Goal: Book appointment/travel/reservation

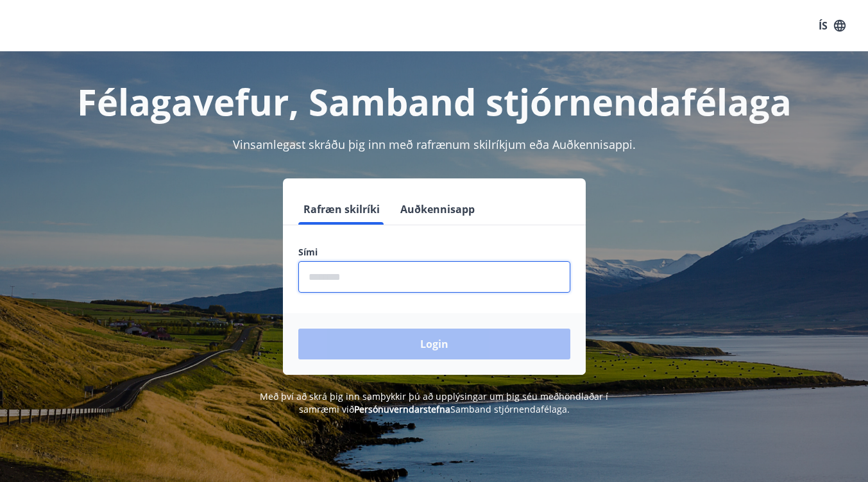
click at [377, 276] on input "phone" at bounding box center [434, 276] width 272 height 31
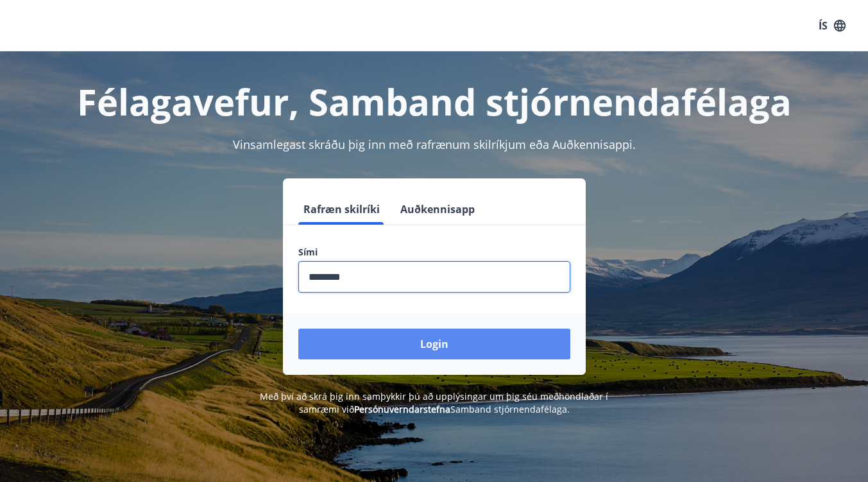
type input "********"
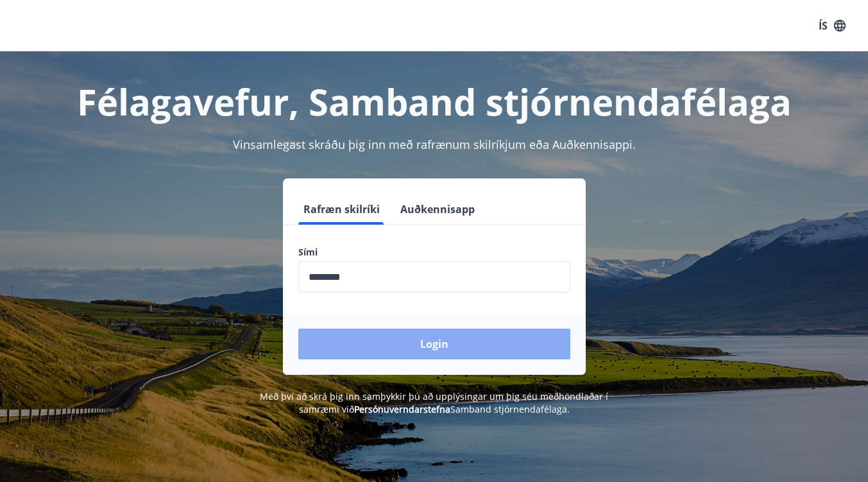
click at [385, 343] on button "Login" at bounding box center [434, 343] width 272 height 31
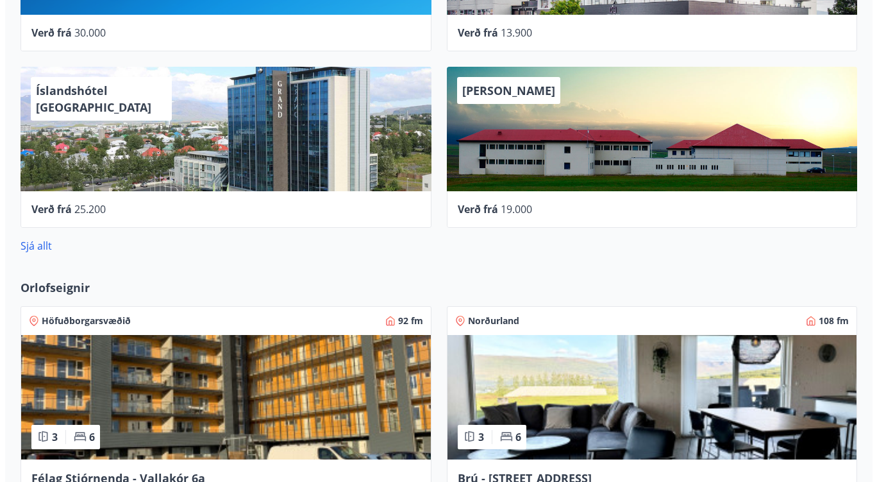
scroll to position [912, 0]
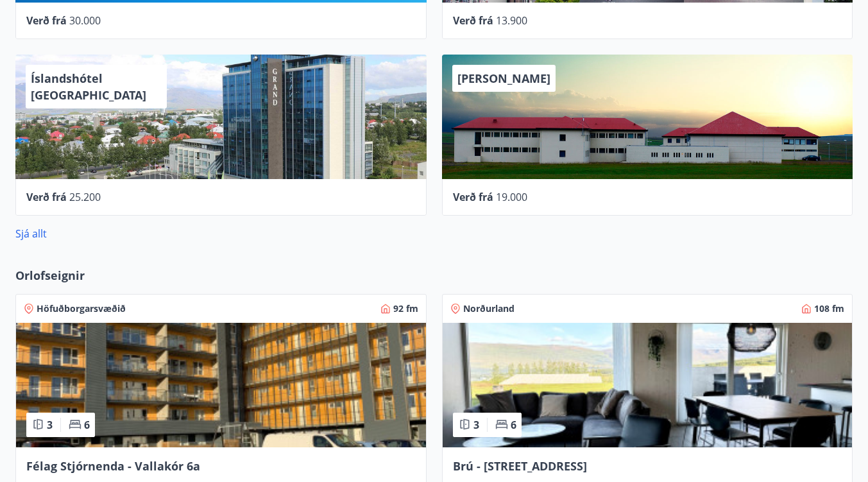
click at [195, 148] on div "Íslandshótel [GEOGRAPHIC_DATA]" at bounding box center [220, 117] width 411 height 124
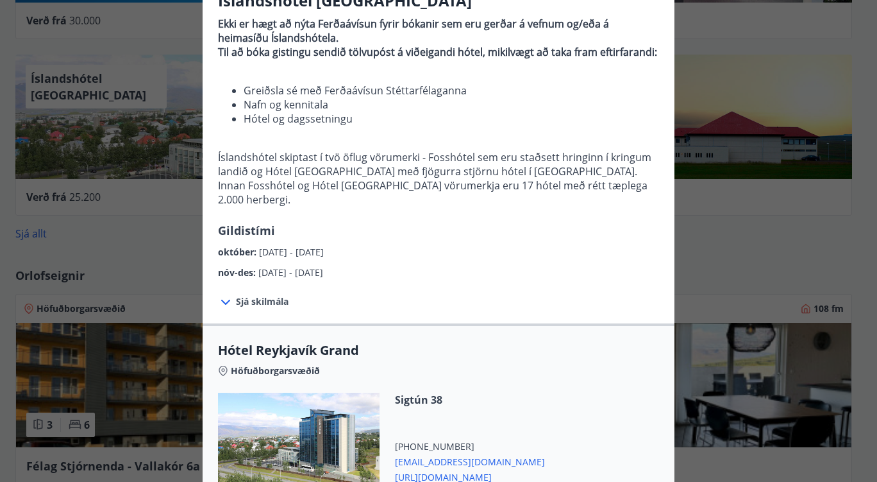
scroll to position [124, 0]
click at [257, 294] on span "Sjá skilmála" at bounding box center [262, 300] width 53 height 13
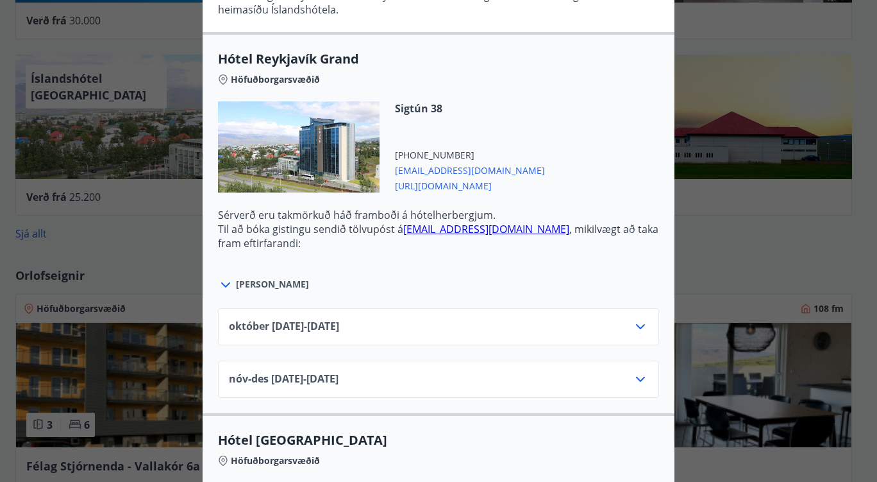
scroll to position [543, 0]
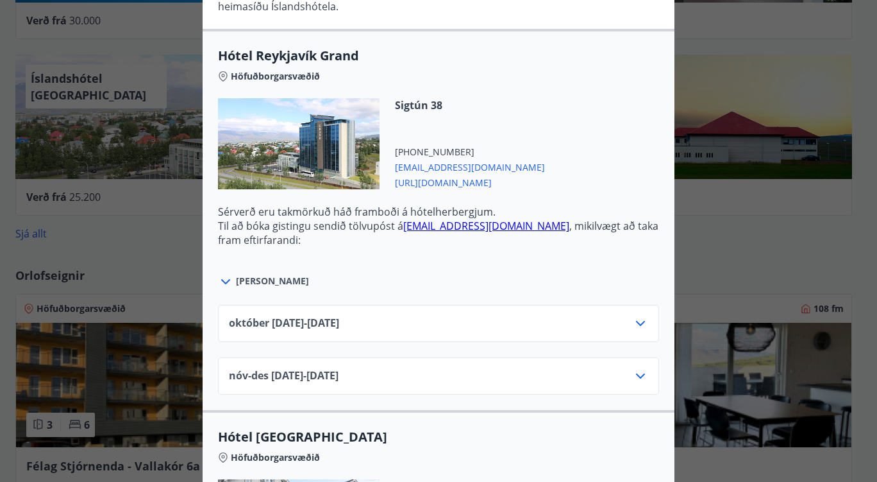
click at [321, 315] on span "[DATE]10.25 - [DATE]" at bounding box center [284, 322] width 110 height 15
click at [646, 306] on div "[DATE]10.25 - [DATE]" at bounding box center [438, 323] width 441 height 37
click at [637, 321] on icon at bounding box center [640, 323] width 9 height 5
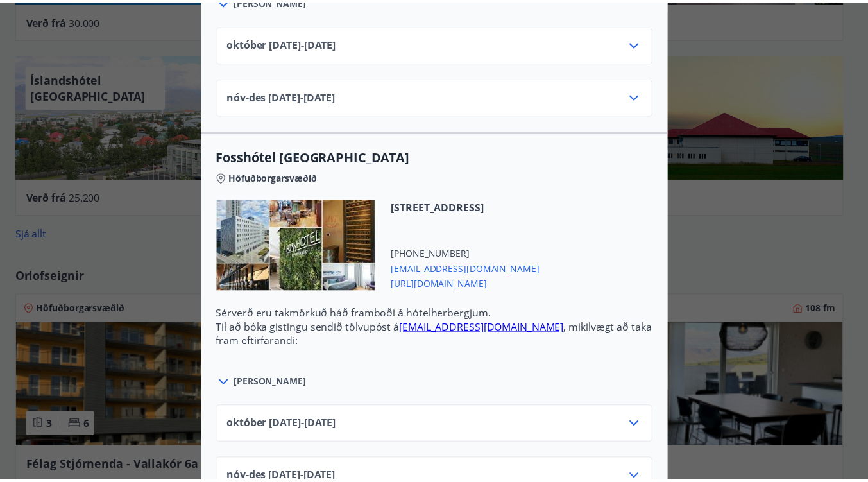
scroll to position [0, 0]
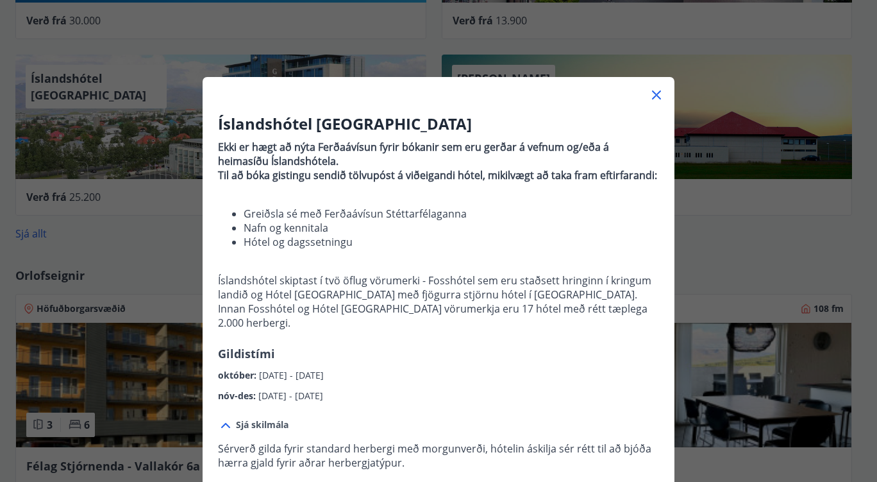
click at [732, 256] on div "Íslandshótel Reykjavík Ekki er hægt að nýta Ferðaávísun fyrir bókanir sem eru g…" at bounding box center [438, 241] width 877 height 482
click at [656, 93] on icon at bounding box center [656, 94] width 15 height 15
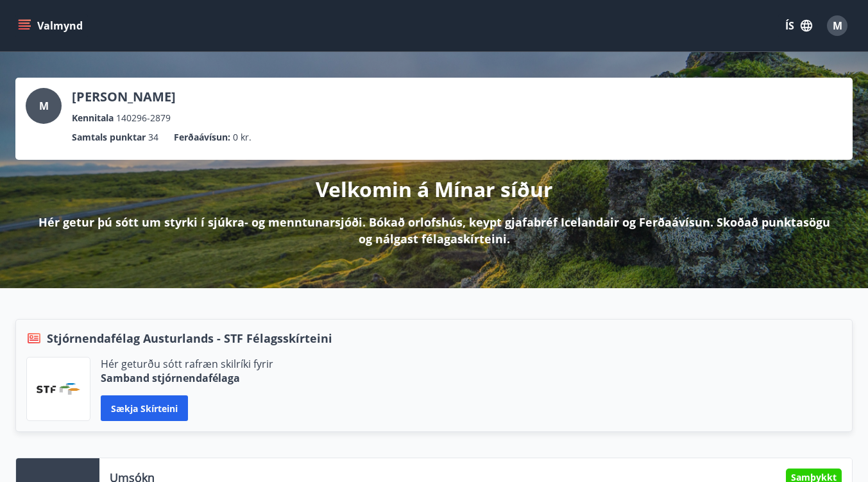
click at [62, 26] on button "Valmynd" at bounding box center [51, 25] width 72 height 23
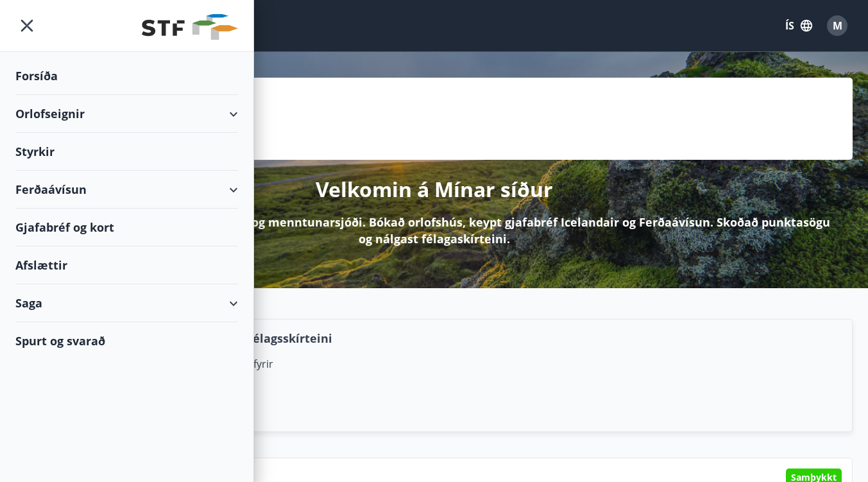
click at [89, 108] on div "Orlofseignir" at bounding box center [126, 114] width 222 height 38
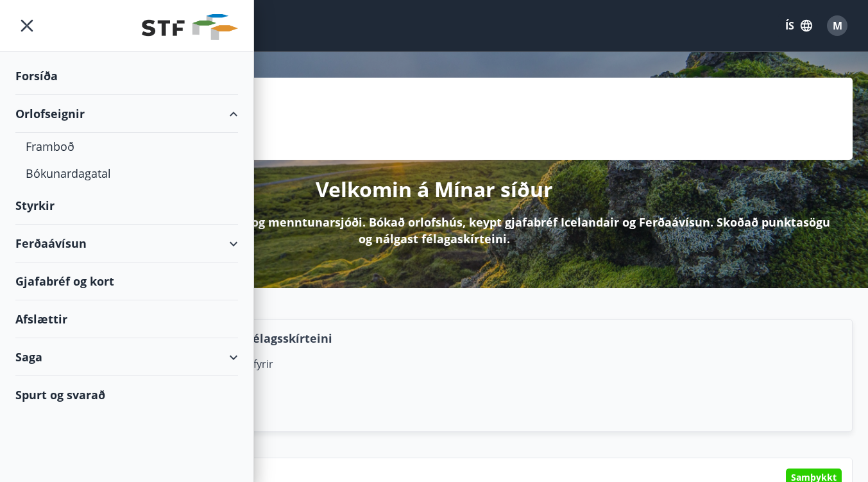
click at [60, 124] on div "Orlofseignir" at bounding box center [126, 114] width 222 height 38
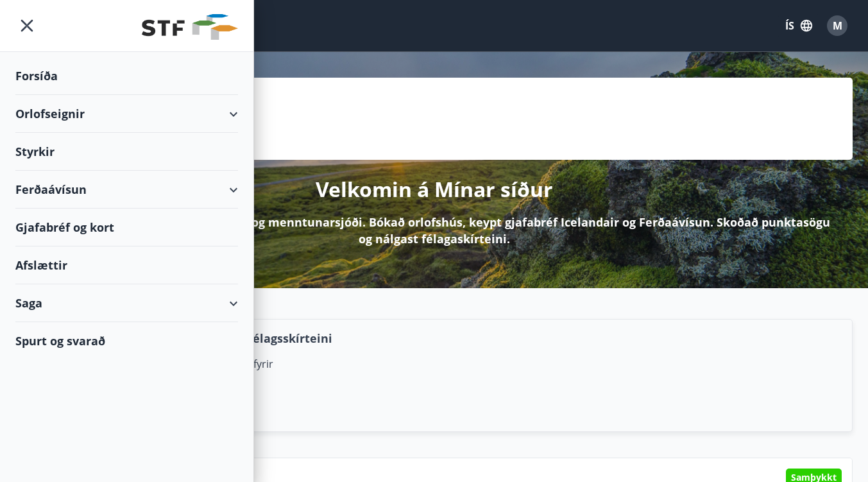
click at [58, 115] on div "Orlofseignir" at bounding box center [126, 114] width 222 height 38
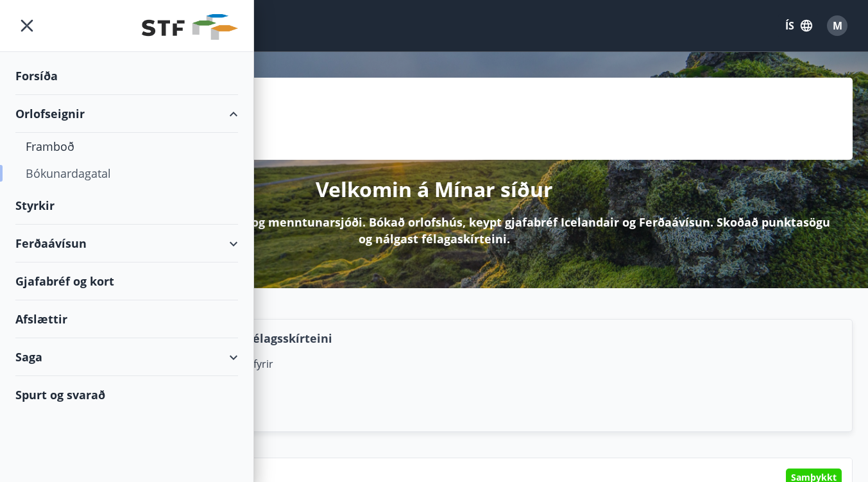
click at [50, 174] on div "Bókunardagatal" at bounding box center [127, 173] width 202 height 27
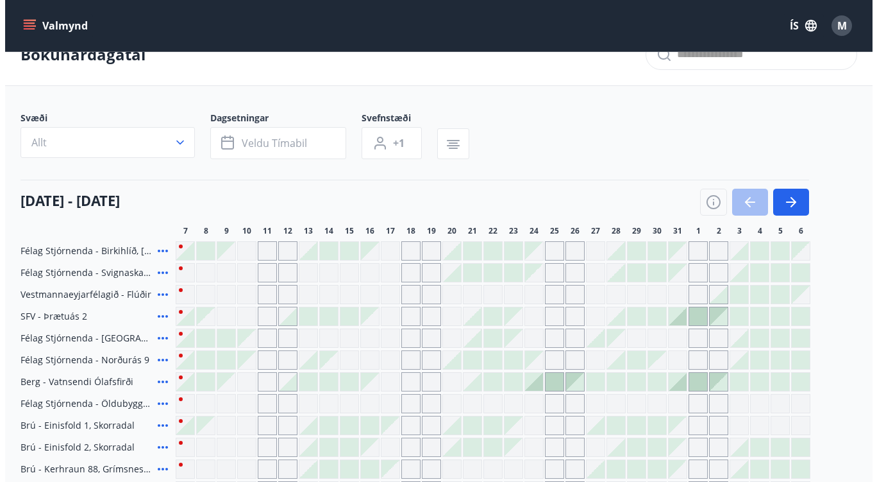
scroll to position [27, 0]
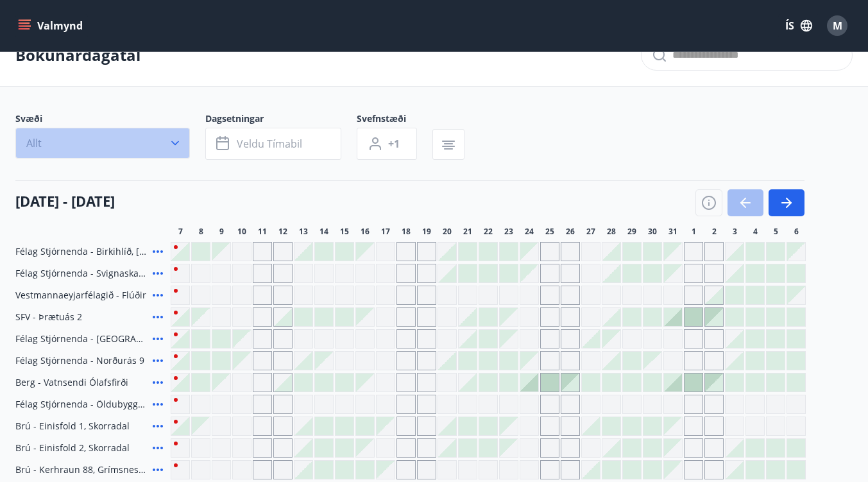
click at [181, 143] on icon "button" at bounding box center [175, 143] width 13 height 13
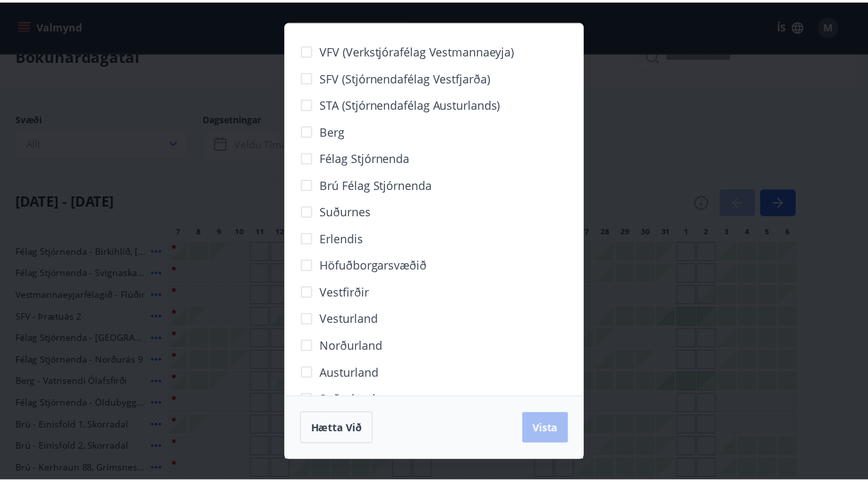
scroll to position [32, 0]
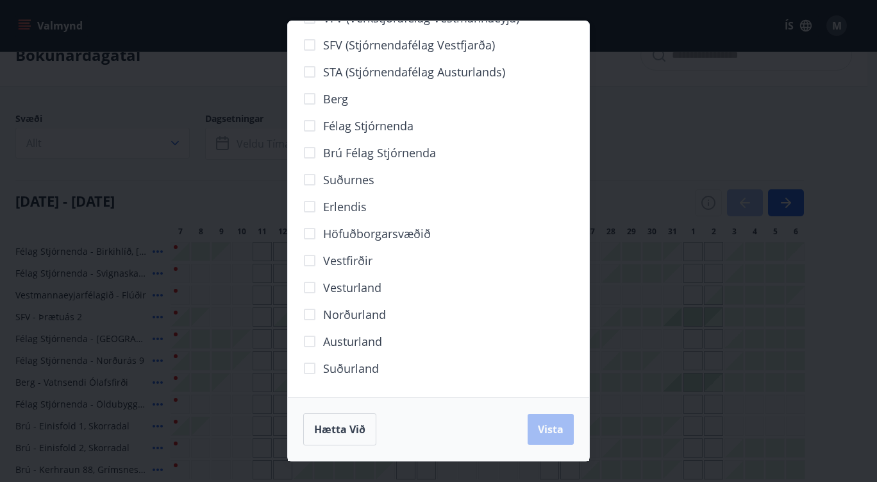
click at [351, 238] on span "Höfuðborgarsvæðið" at bounding box center [377, 233] width 108 height 17
click at [535, 432] on button "Vista" at bounding box center [551, 429] width 46 height 31
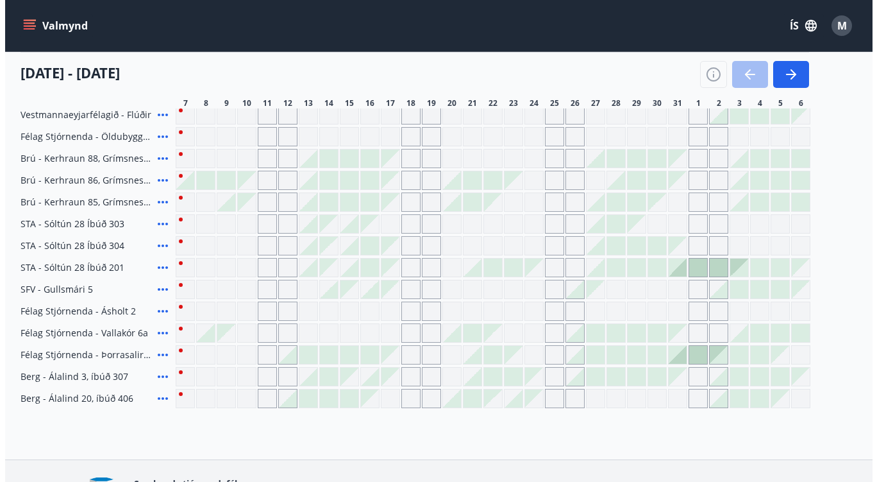
scroll to position [215, 0]
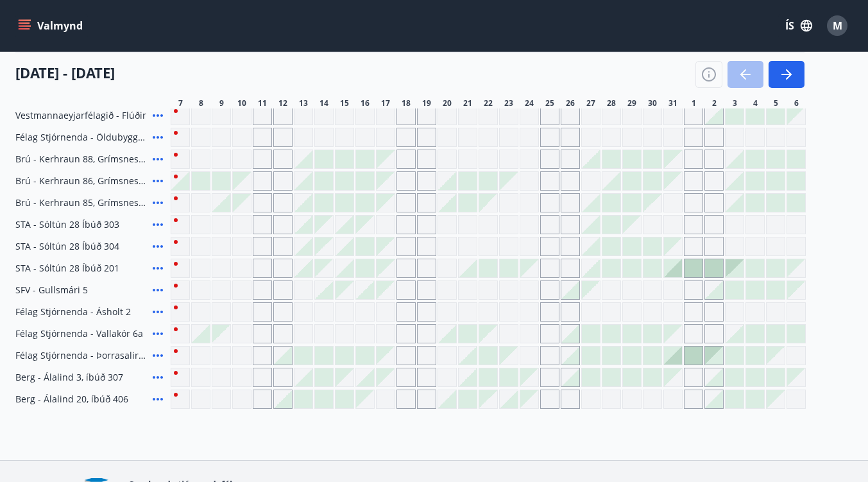
click at [154, 310] on icon at bounding box center [157, 311] width 15 height 15
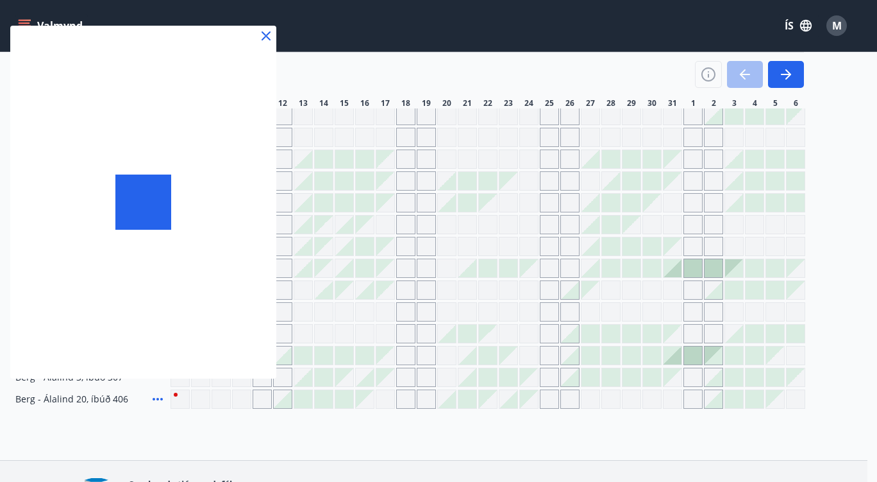
click at [154, 310] on div at bounding box center [438, 241] width 877 height 482
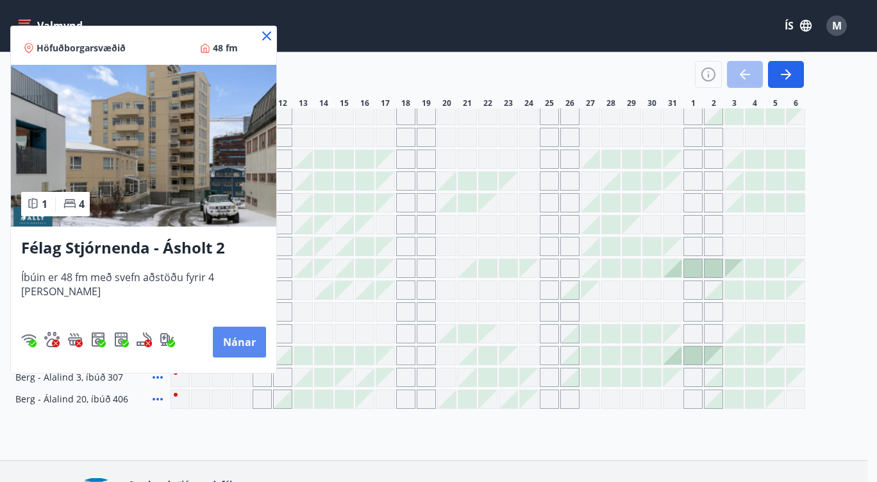
drag, startPoint x: 160, startPoint y: 239, endPoint x: 233, endPoint y: 352, distance: 134.8
drag, startPoint x: 233, startPoint y: 352, endPoint x: 214, endPoint y: 345, distance: 20.5
click at [214, 345] on button "Nánar" at bounding box center [239, 341] width 53 height 31
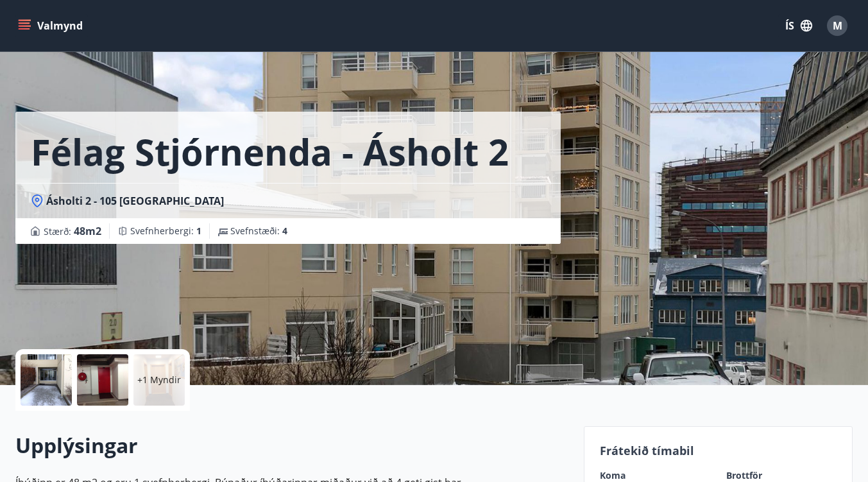
click at [42, 15] on button "Valmynd" at bounding box center [51, 25] width 72 height 23
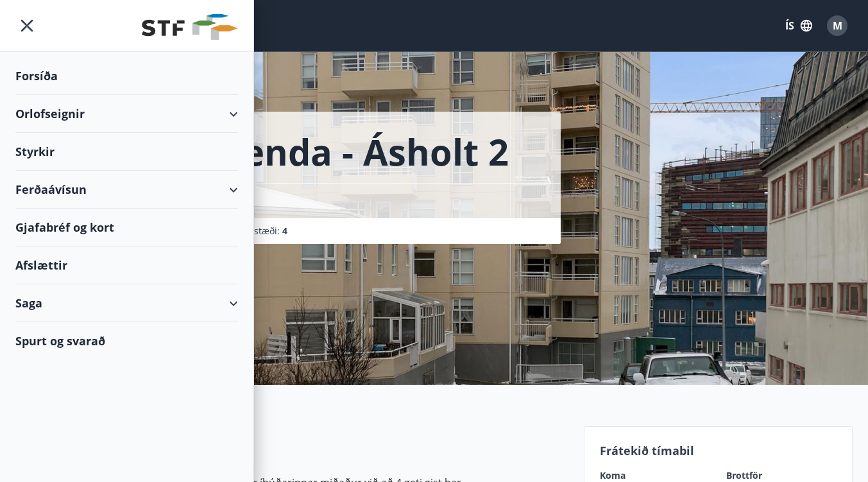
click at [63, 114] on div "Orlofseignir" at bounding box center [126, 114] width 222 height 38
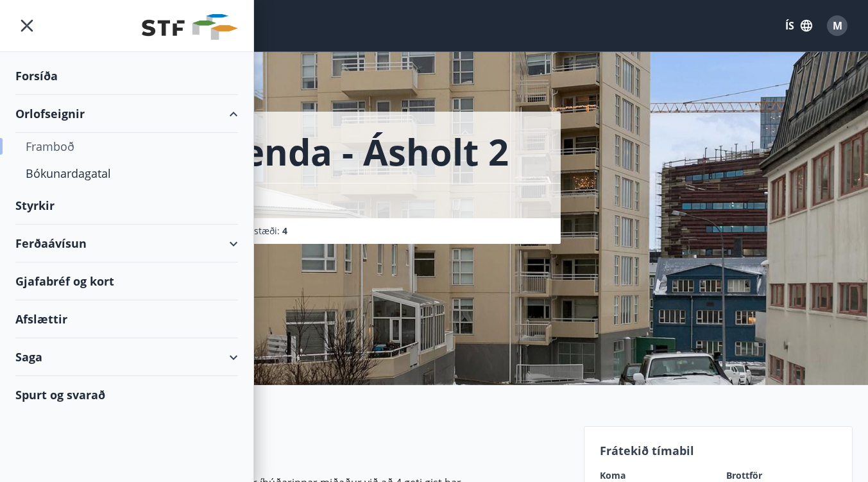
click at [55, 153] on div "Framboð" at bounding box center [127, 146] width 202 height 27
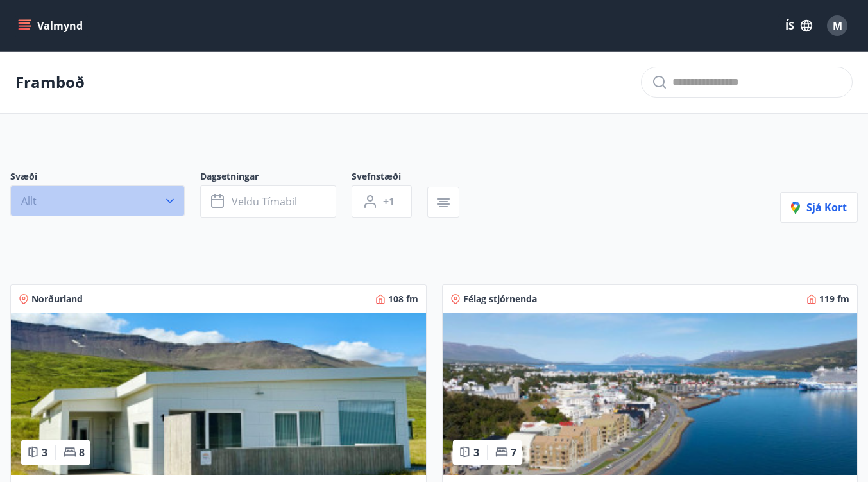
click at [93, 214] on button "Allt" at bounding box center [97, 200] width 174 height 31
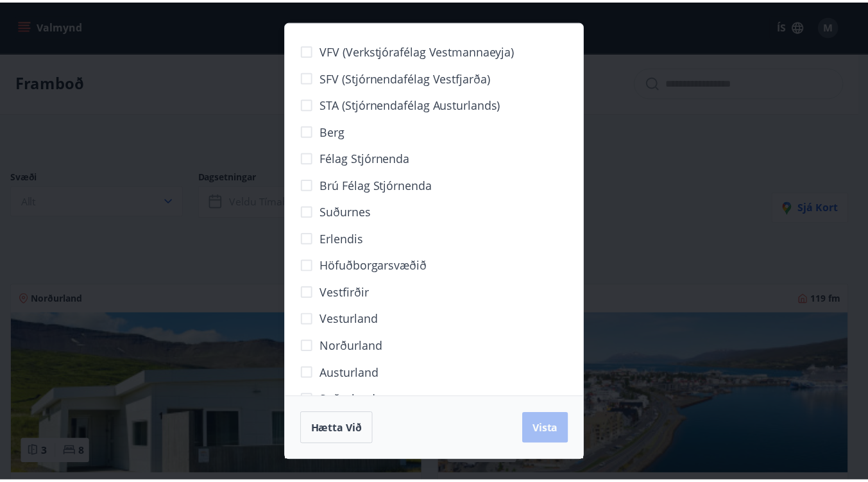
scroll to position [32, 0]
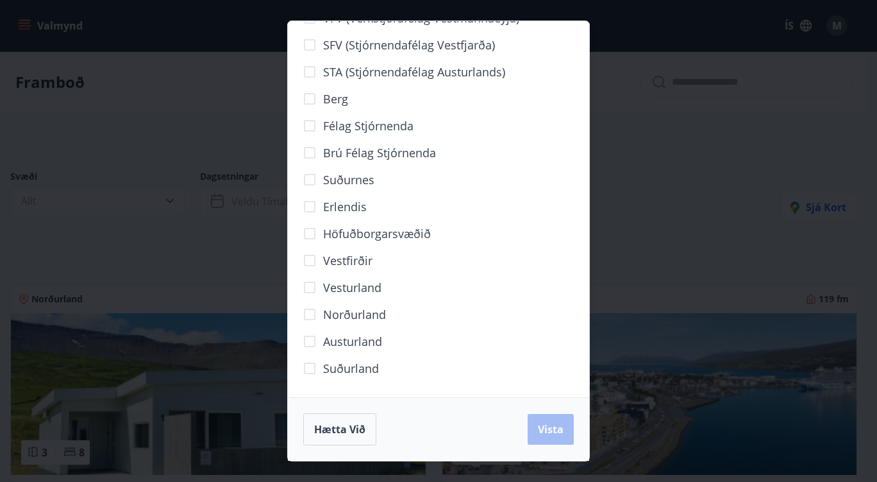
click at [392, 230] on span "Höfuðborgarsvæðið" at bounding box center [377, 233] width 108 height 17
click at [550, 421] on button "Vista" at bounding box center [551, 429] width 46 height 31
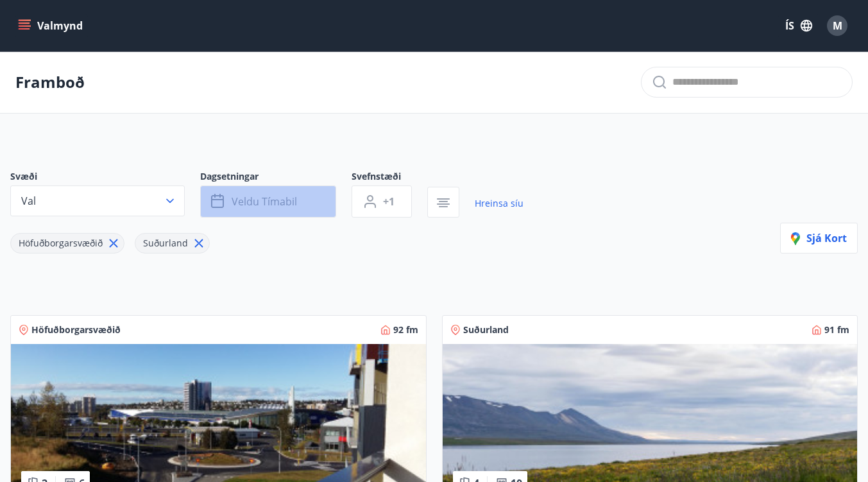
click at [283, 189] on button "Veldu tímabil" at bounding box center [268, 201] width 136 height 32
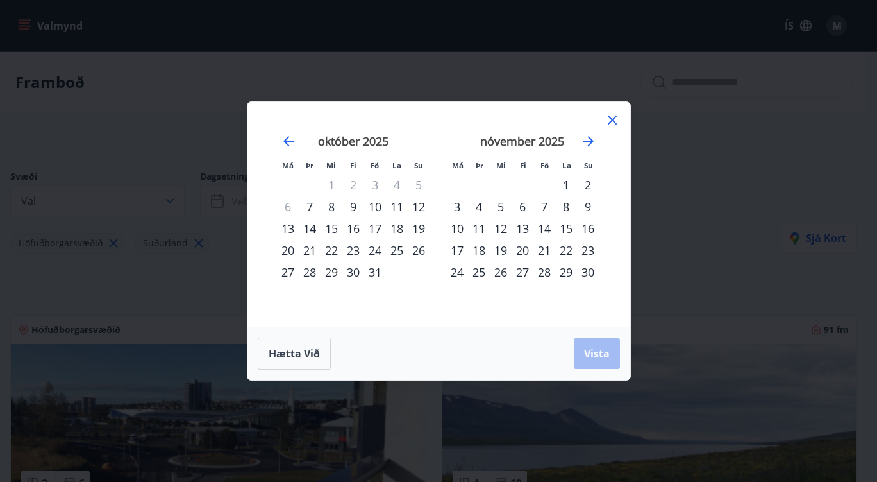
click at [580, 231] on div "16" at bounding box center [588, 228] width 22 height 22
click at [355, 226] on div "16" at bounding box center [353, 228] width 22 height 22
click at [328, 250] on div "22" at bounding box center [332, 250] width 22 height 22
click at [594, 348] on span "Vista" at bounding box center [597, 353] width 26 height 14
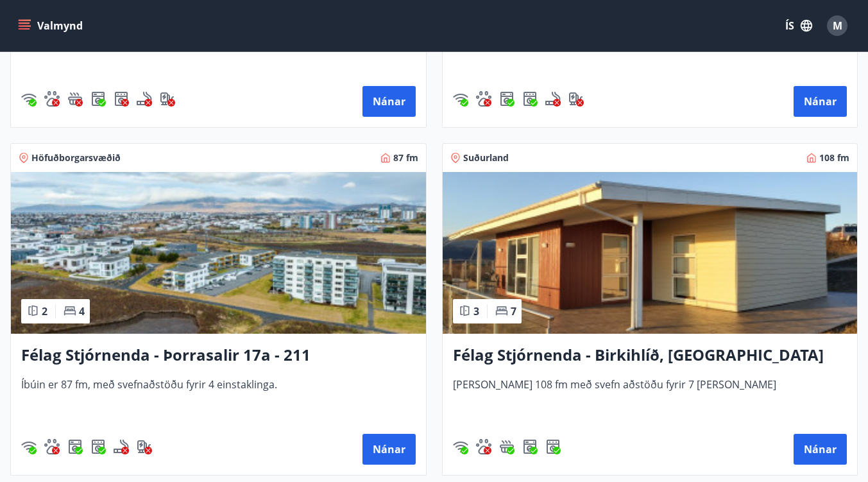
scroll to position [1213, 0]
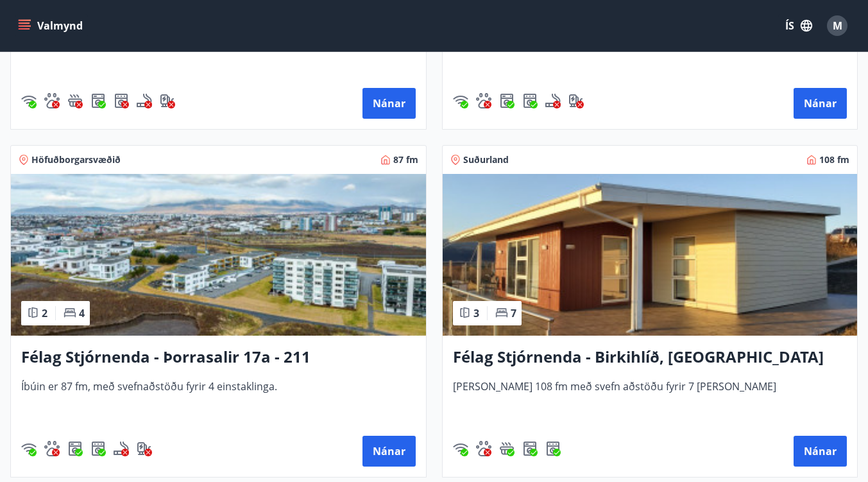
drag, startPoint x: 266, startPoint y: 357, endPoint x: 208, endPoint y: 328, distance: 64.8
click at [208, 328] on img at bounding box center [218, 255] width 415 height 162
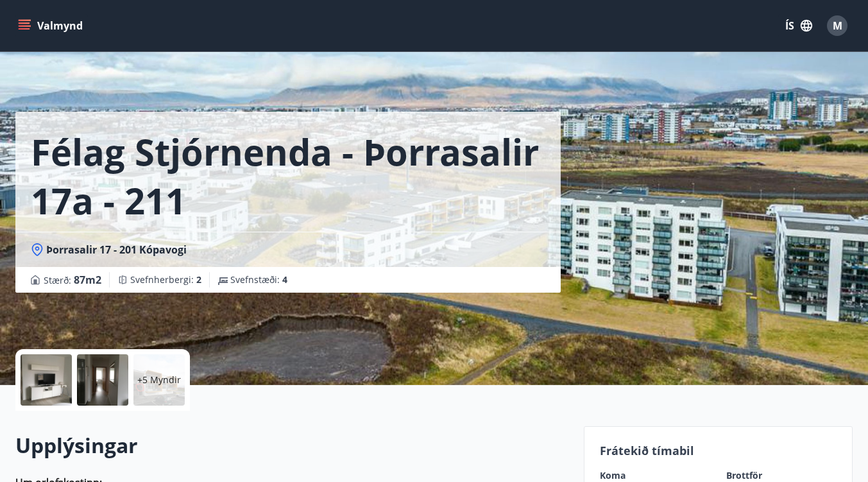
drag, startPoint x: 49, startPoint y: 31, endPoint x: 31, endPoint y: 21, distance: 20.1
click at [31, 21] on button "Valmynd" at bounding box center [51, 25] width 72 height 23
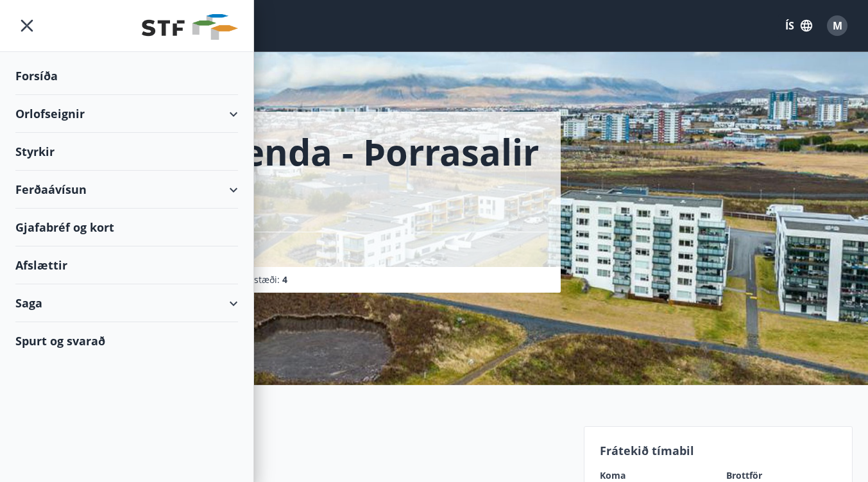
click at [196, 110] on div "Orlofseignir" at bounding box center [126, 114] width 222 height 38
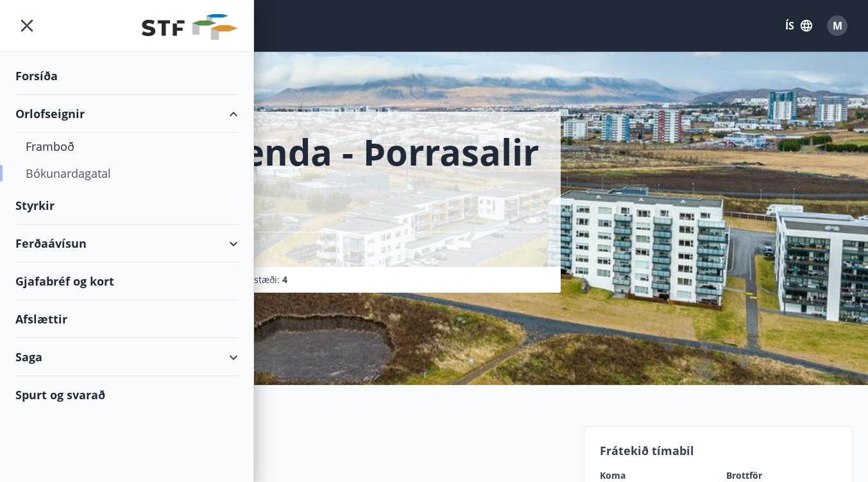
click at [88, 182] on div "Bókunardagatal" at bounding box center [127, 173] width 202 height 27
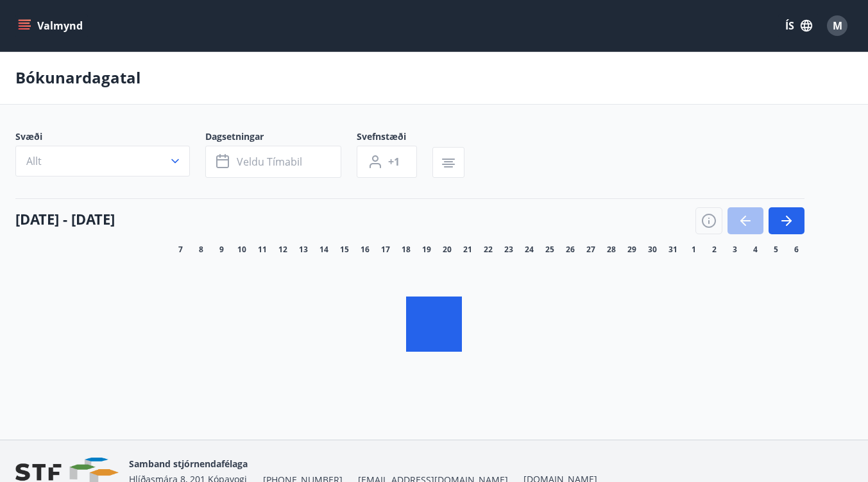
click at [108, 138] on main "Bókunardagatal Svæði Allt Dagsetningar Veldu tímabil Svefnstæði +1 07 október -…" at bounding box center [434, 219] width 868 height 337
click at [165, 146] on button "Allt" at bounding box center [102, 161] width 174 height 31
click at [165, 140] on div "VFV (Verkstjórafélag Vestmannaeyja) SFV (Stjórnendafélag Vestfjarða) STA (Stjór…" at bounding box center [434, 241] width 868 height 482
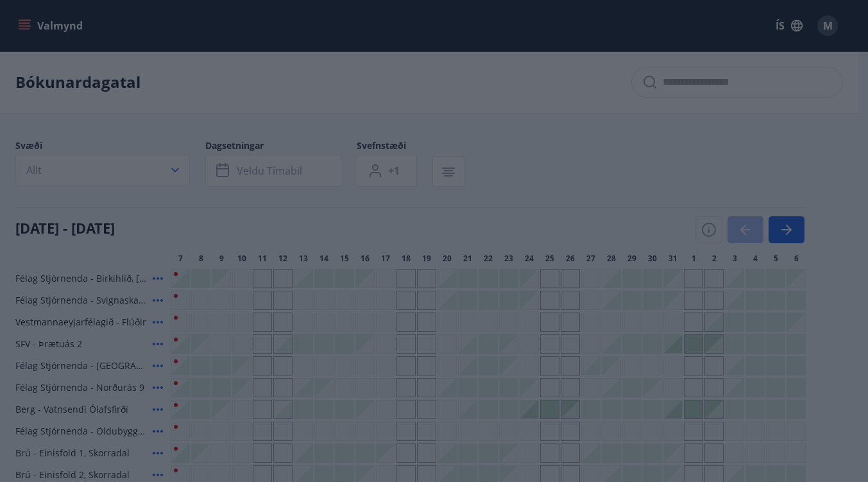
click at [165, 140] on div "VFV (Verkstjórafélag Vestmannaeyja) SFV (Stjórnendafélag Vestfjarða) STA (Stjór…" at bounding box center [434, 241] width 868 height 482
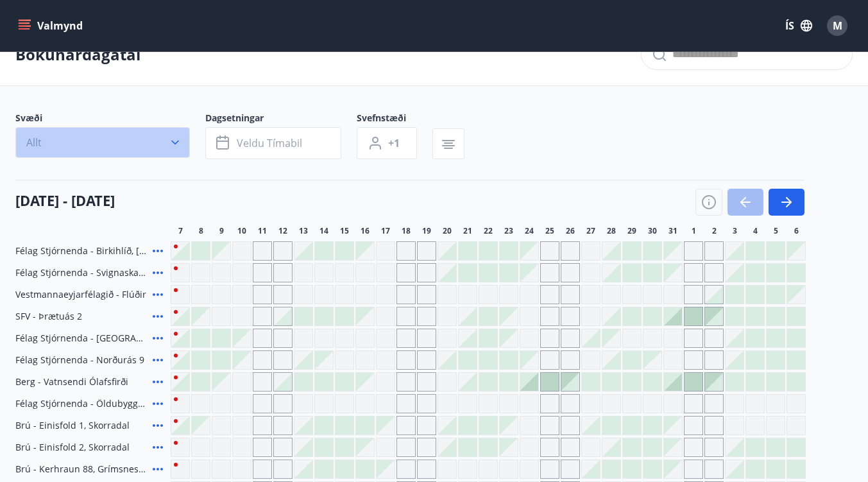
click at [165, 140] on button "Allt" at bounding box center [102, 142] width 174 height 31
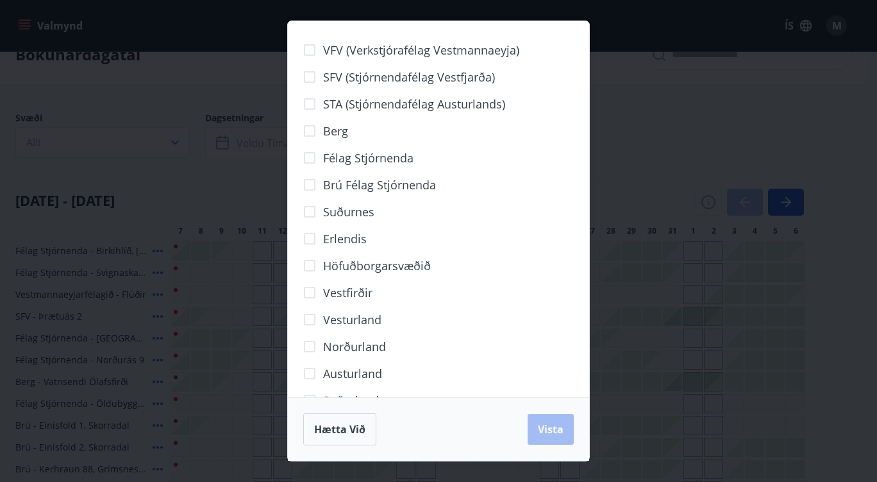
click at [326, 264] on span "Höfuðborgarsvæðið" at bounding box center [377, 265] width 108 height 17
click at [573, 423] on button "Vista" at bounding box center [551, 429] width 46 height 31
click at [546, 430] on span "Vista" at bounding box center [551, 429] width 26 height 14
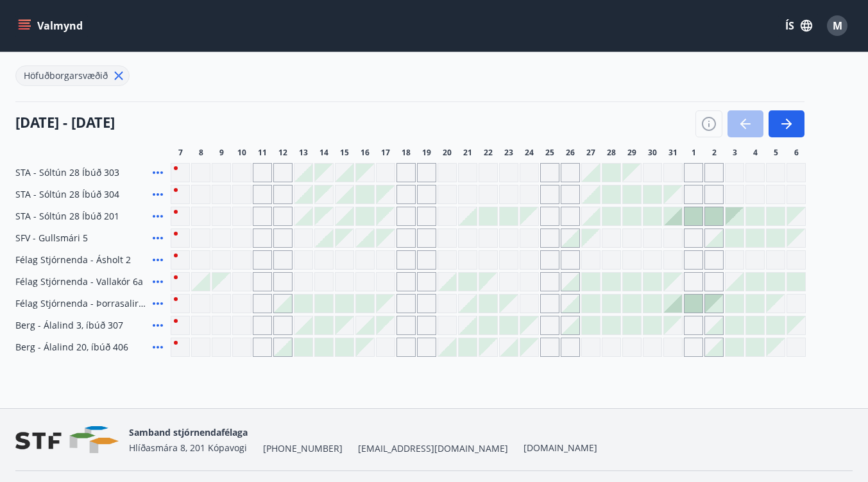
scroll to position [137, 0]
click at [366, 176] on div "Gráir dagar eru ekki bókanlegir" at bounding box center [365, 172] width 18 height 18
click at [369, 174] on div "Gráir dagar eru ekki bókanlegir" at bounding box center [365, 172] width 18 height 18
click at [364, 190] on div at bounding box center [365, 194] width 18 height 18
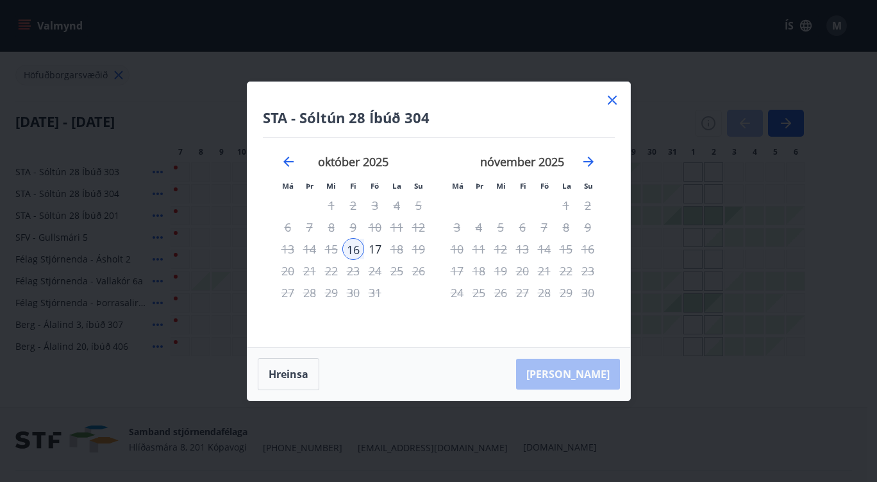
click at [603, 101] on div "STA - Sóltún 28 Íbúð 304 Má Þr Mi Fi Fö La Su Má Þr Mi Fi Fö La Su september 20…" at bounding box center [439, 214] width 383 height 265
click at [609, 103] on icon at bounding box center [612, 100] width 9 height 9
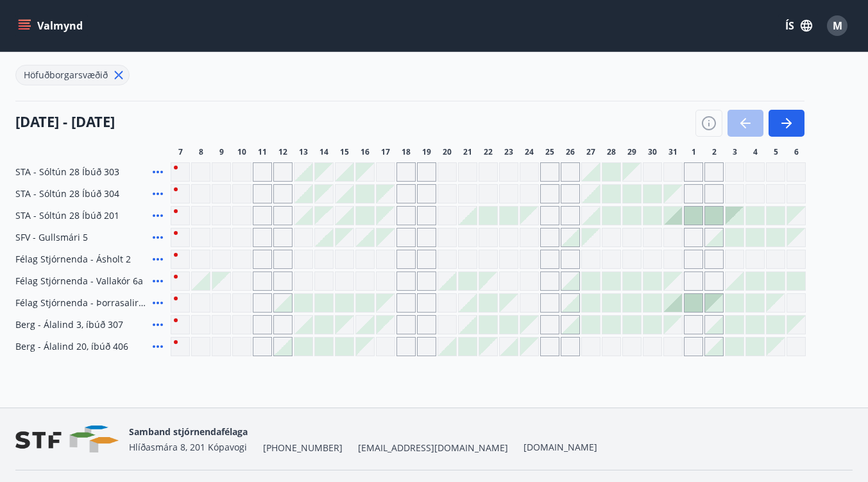
click at [609, 103] on div "07 október - 06 nóvember" at bounding box center [409, 119] width 789 height 36
click at [705, 303] on div at bounding box center [714, 303] width 18 height 18
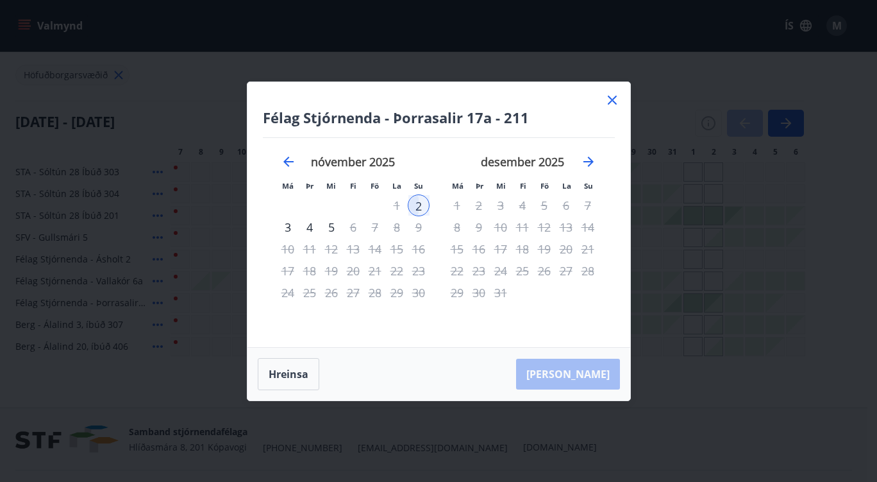
click at [610, 96] on icon at bounding box center [612, 99] width 15 height 15
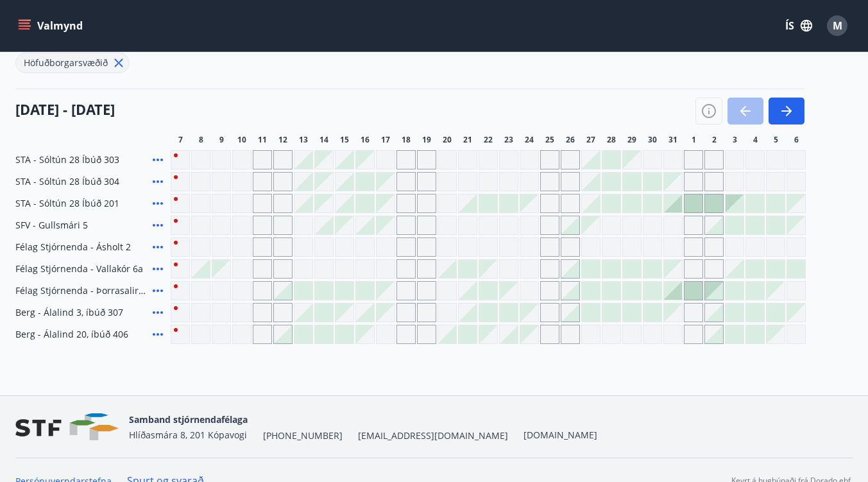
scroll to position [150, 0]
click at [384, 201] on div "Gráir dagar eru ekki bókanlegir" at bounding box center [385, 203] width 18 height 18
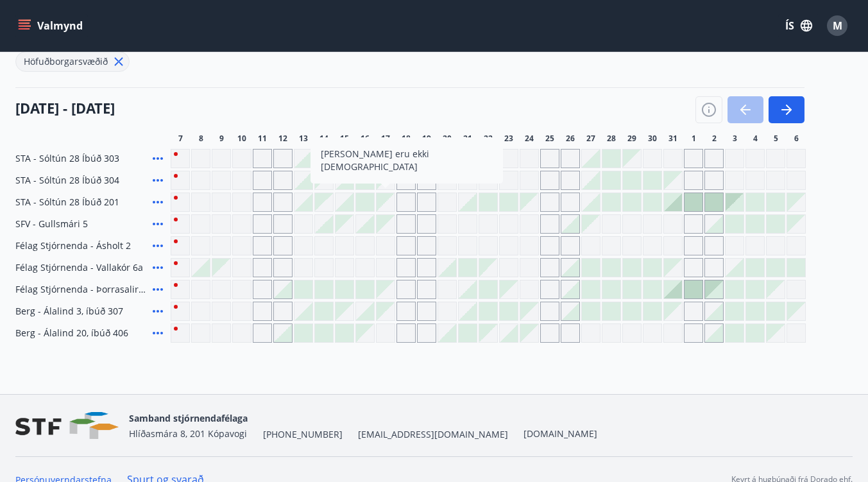
scroll to position [151, 0]
click at [390, 257] on div "Gráir dagar eru ekki bókanlegir" at bounding box center [385, 266] width 19 height 19
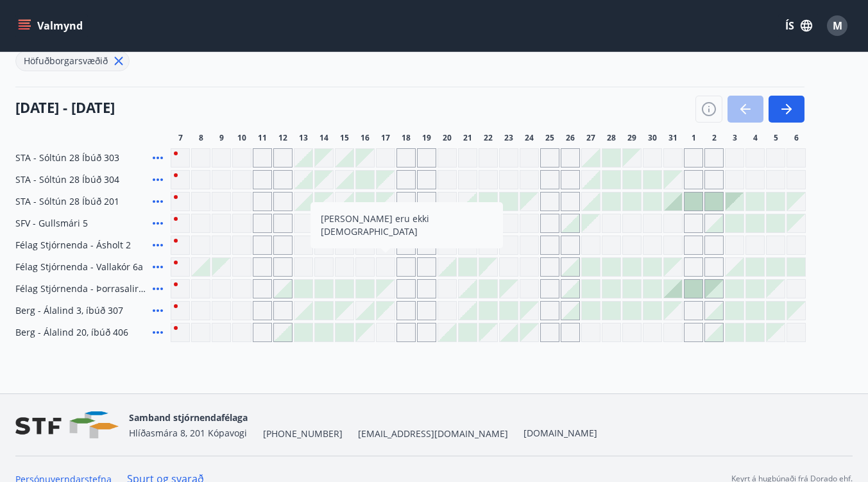
scroll to position [158, 0]
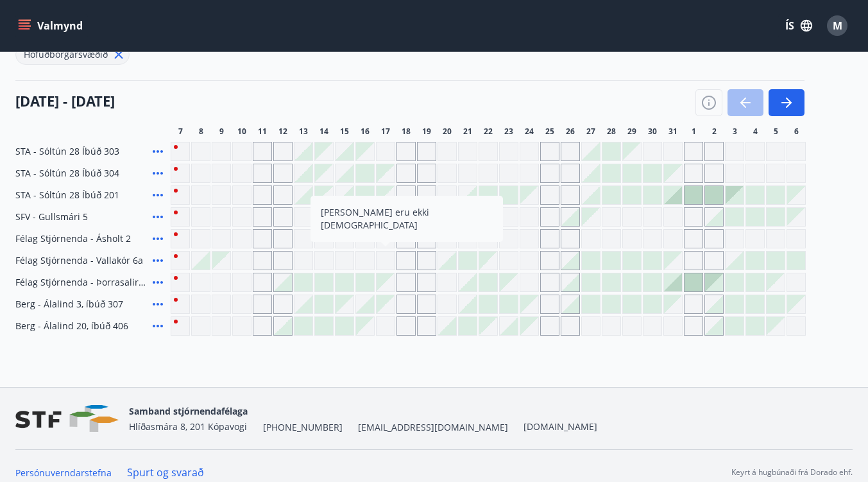
click at [464, 107] on div "07 október - 06 nóvember" at bounding box center [409, 98] width 789 height 36
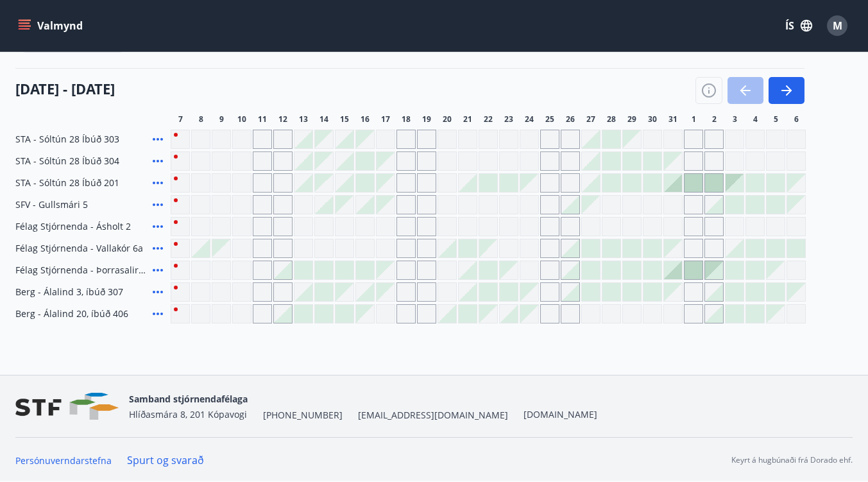
scroll to position [171, 0]
click at [799, 85] on button "button" at bounding box center [786, 89] width 36 height 27
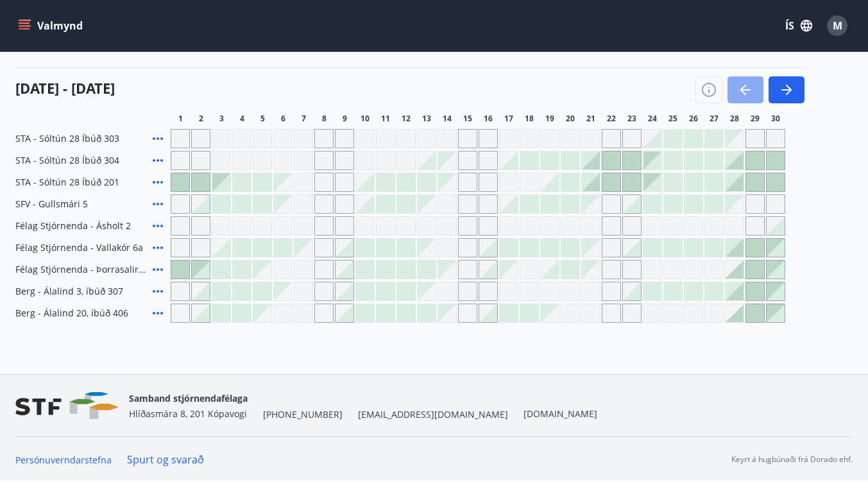
click at [758, 86] on button "button" at bounding box center [745, 89] width 36 height 27
